Goal: Information Seeking & Learning: Check status

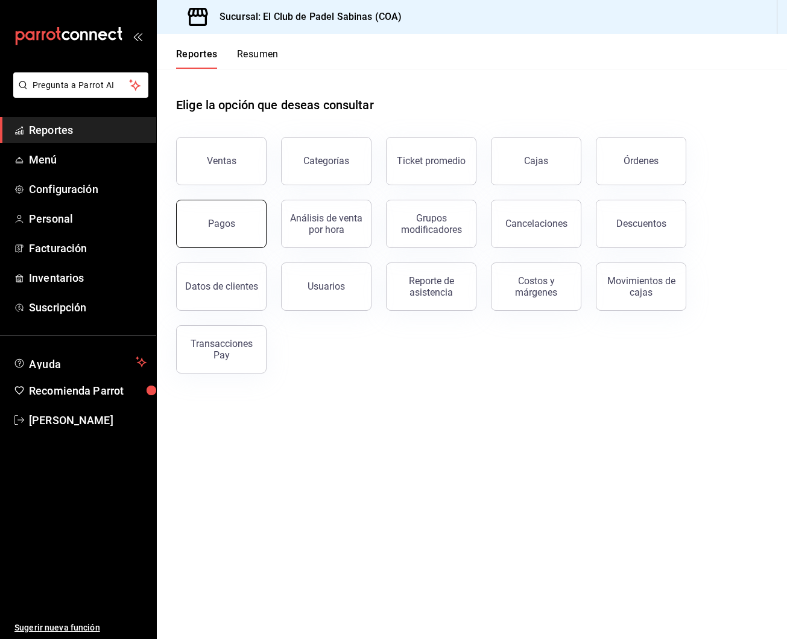
click at [217, 232] on button "Pagos" at bounding box center [221, 224] width 90 height 48
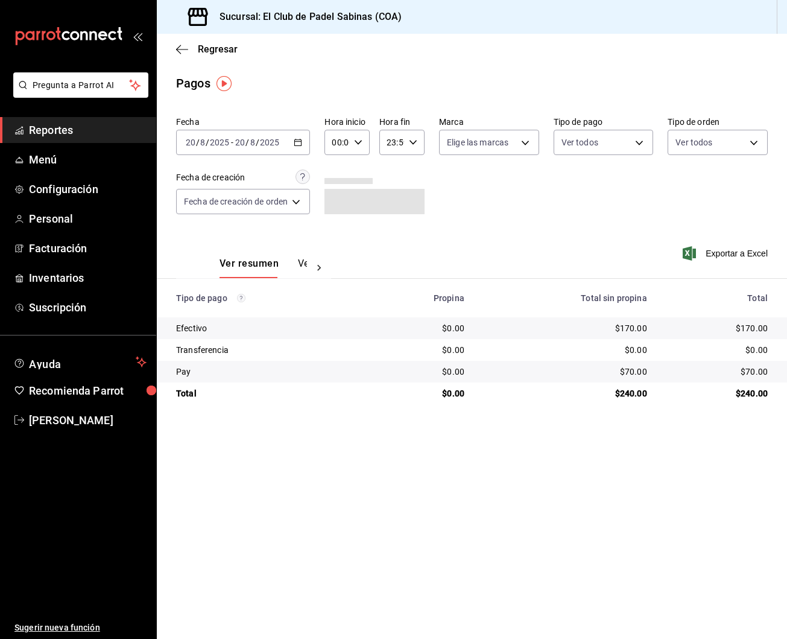
click at [364, 137] on div "00:00 Hora inicio" at bounding box center [346, 142] width 45 height 25
click at [598, 191] on div at bounding box center [393, 319] width 787 height 639
click at [62, 122] on span "Reportes" at bounding box center [88, 130] width 118 height 16
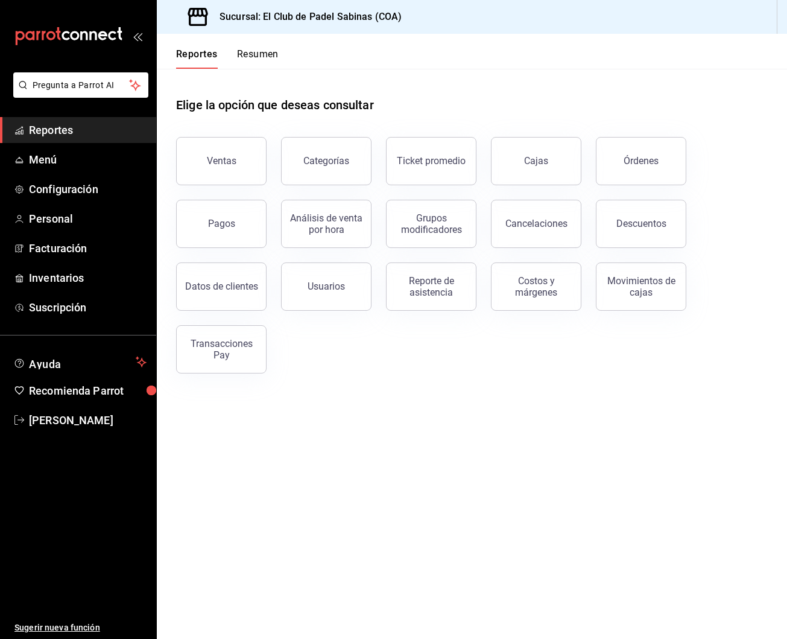
click at [57, 137] on span "Reportes" at bounding box center [88, 130] width 118 height 16
click at [219, 156] on div "Ventas" at bounding box center [222, 160] width 30 height 11
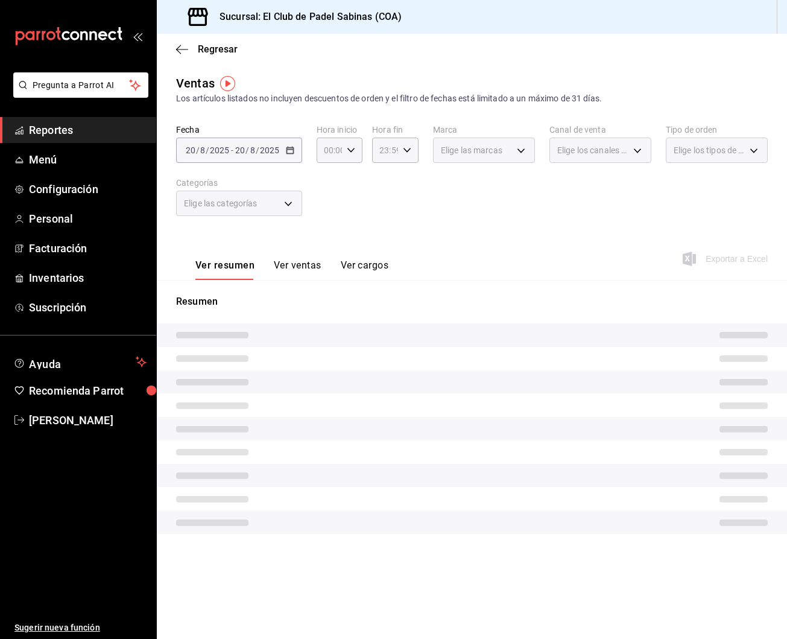
click at [298, 266] on button "Ver ventas" at bounding box center [298, 269] width 48 height 20
